Goal: Navigation & Orientation: Find specific page/section

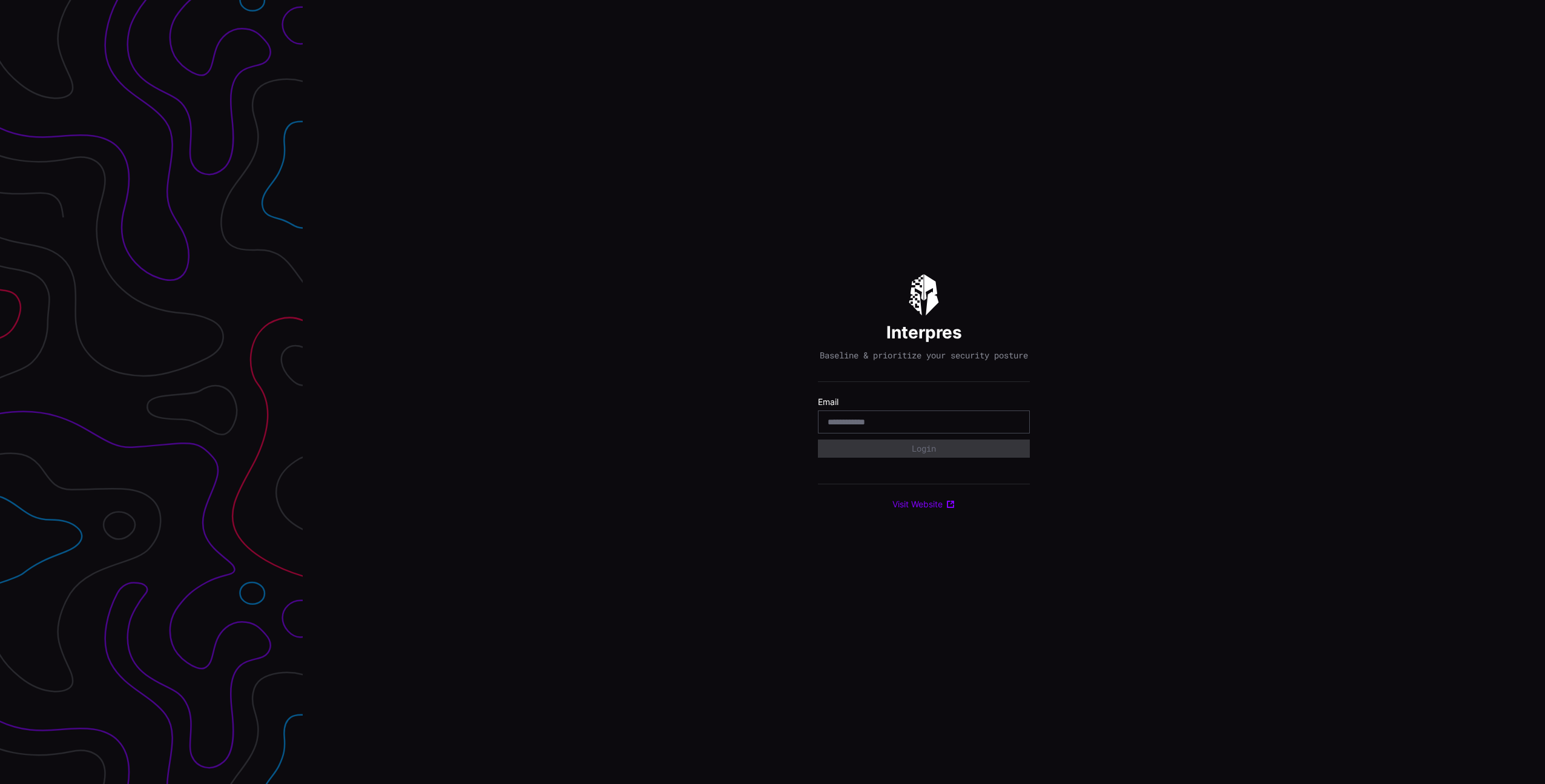
click at [869, 433] on div at bounding box center [924, 421] width 212 height 23
click at [866, 427] on input "email" at bounding box center [923, 421] width 193 height 11
click at [1544, 421] on com-1password-button at bounding box center [1545, 392] width 0 height 784
click at [923, 419] on div at bounding box center [924, 421] width 212 height 23
click at [928, 425] on input "email" at bounding box center [923, 421] width 193 height 11
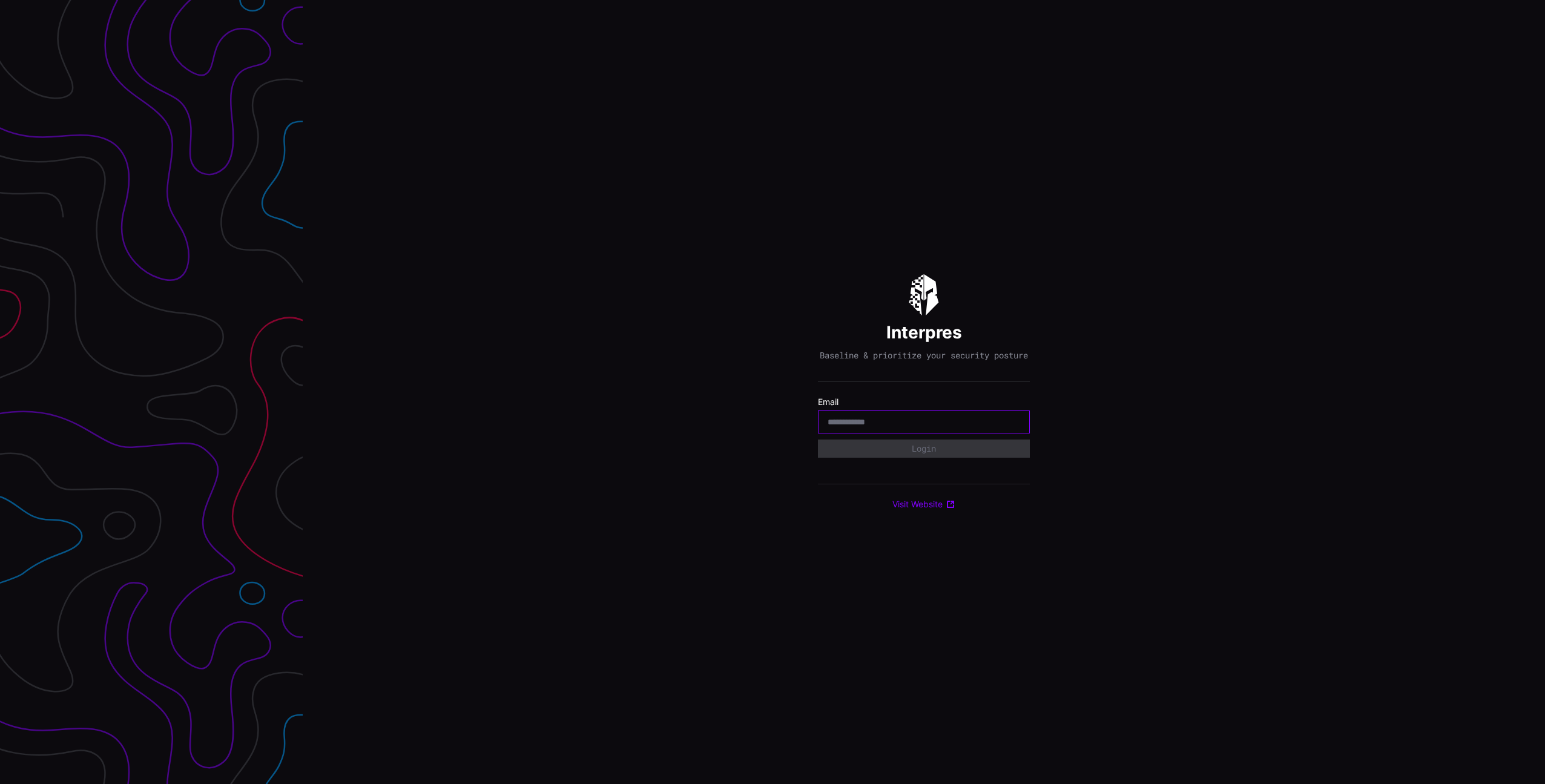
type input "**********"
